Goal: Navigation & Orientation: Find specific page/section

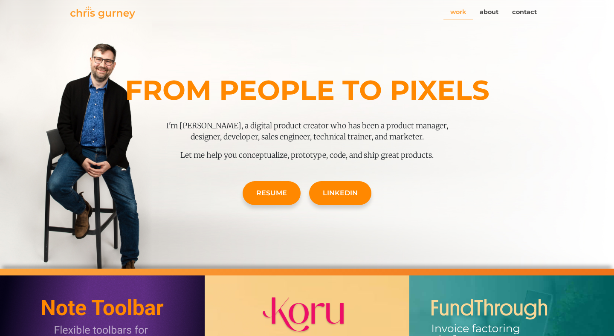
click at [463, 14] on link "work" at bounding box center [458, 12] width 29 height 16
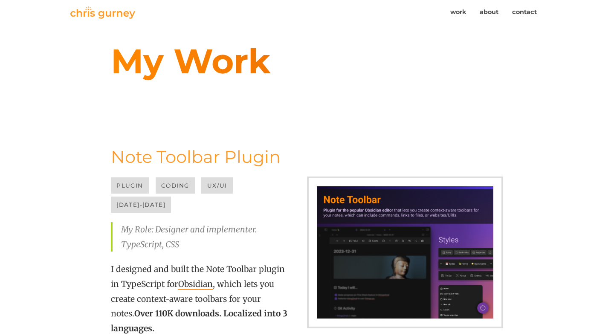
click at [105, 10] on img at bounding box center [102, 12] width 65 height 12
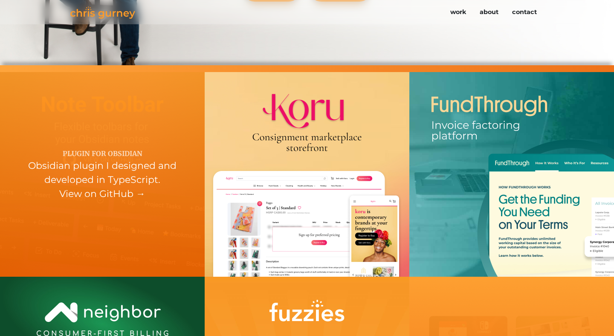
scroll to position [216, 0]
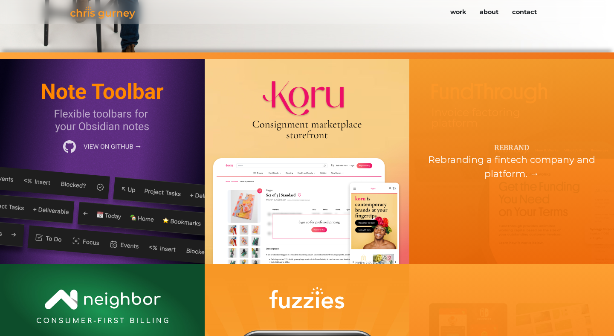
click at [505, 206] on div "Rebrand Rebranding a fintech company and platform. →" at bounding box center [511, 161] width 205 height 205
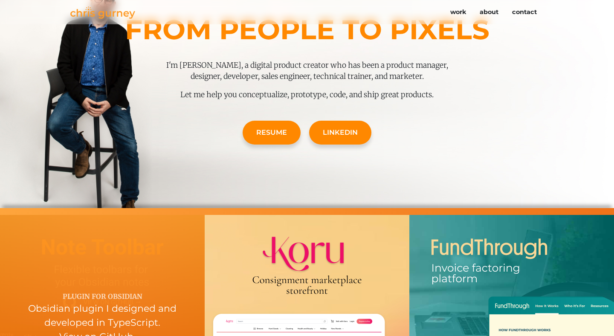
scroll to position [0, 0]
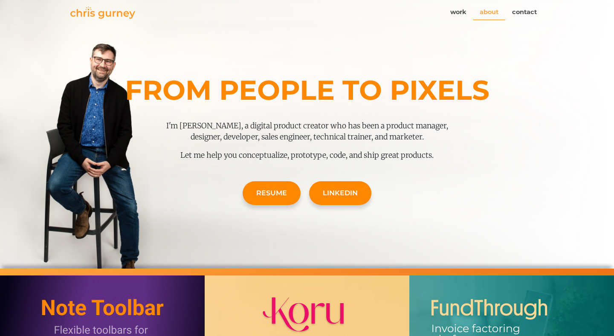
click at [491, 12] on link "about" at bounding box center [489, 12] width 32 height 16
click at [489, 15] on link "about" at bounding box center [489, 12] width 32 height 16
click at [461, 15] on link "work" at bounding box center [458, 12] width 29 height 16
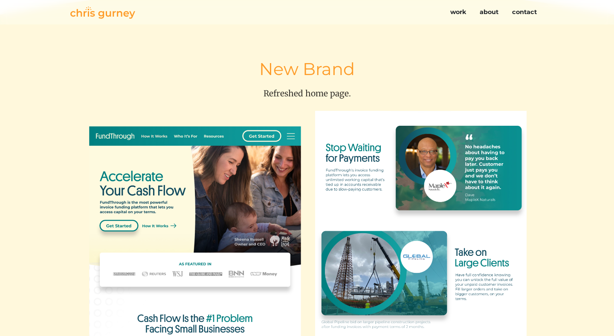
scroll to position [842, 0]
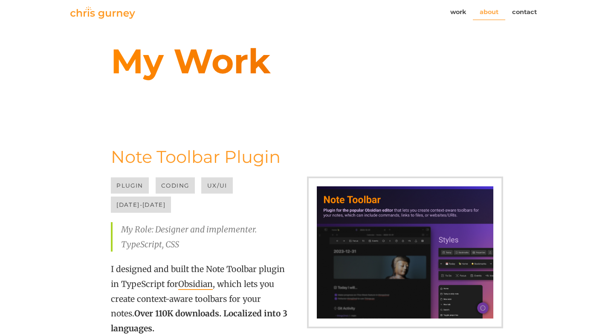
click at [488, 15] on link "about" at bounding box center [489, 12] width 32 height 16
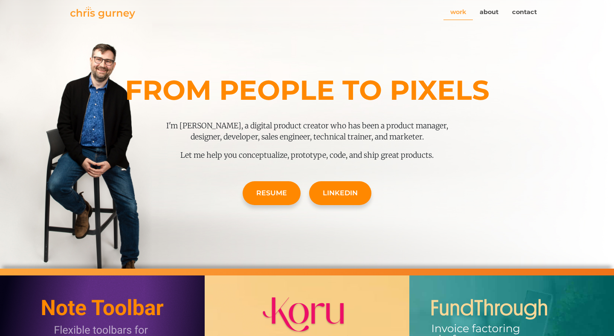
click at [455, 10] on link "work" at bounding box center [458, 12] width 29 height 16
